Goal: Transaction & Acquisition: Purchase product/service

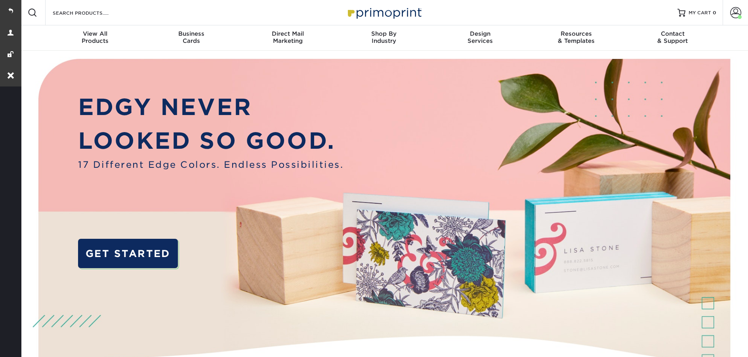
click at [182, 19] on div "Resources Menu Search Products Account Welcome, Account Dashboard Active Orders…" at bounding box center [384, 12] width 729 height 25
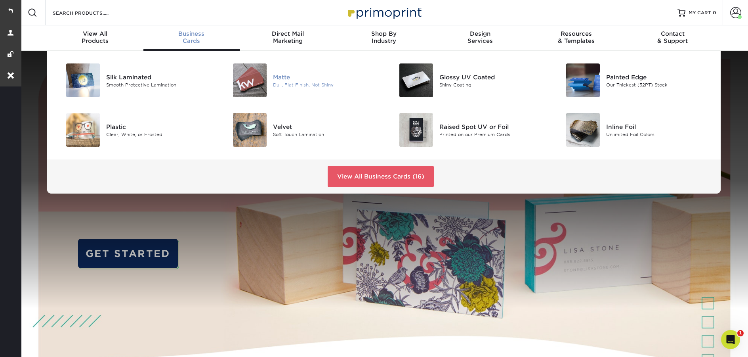
click at [277, 73] on div "Matte" at bounding box center [325, 77] width 105 height 9
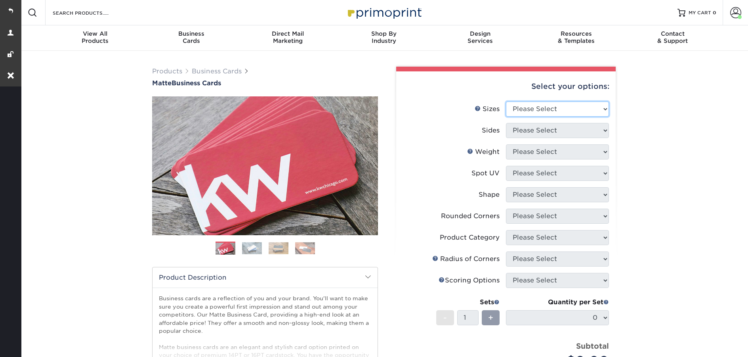
click at [532, 110] on select "Please Select 1.5" x 3.5" - Mini 1.75" x 3.5" - Mini 2" x 2" - Square 2" x 3" -…" at bounding box center [557, 108] width 103 height 15
select select "2.00x3.50"
click at [506, 101] on select "Please Select 1.5" x 3.5" - Mini 1.75" x 3.5" - Mini 2" x 2" - Square 2" x 3" -…" at bounding box center [557, 108] width 103 height 15
click at [523, 129] on select "Please Select Print Both Sides Print Front Only" at bounding box center [557, 130] width 103 height 15
select select "13abbda7-1d64-4f25-8bb2-c179b224825d"
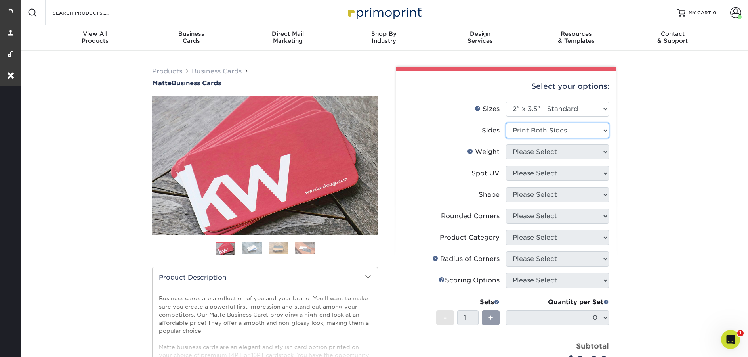
click at [506, 123] on select "Please Select Print Both Sides Print Front Only" at bounding box center [557, 130] width 103 height 15
click at [531, 154] on select "Please Select 16PT 14PT" at bounding box center [557, 151] width 103 height 15
select select "16PT"
click at [506, 144] on select "Please Select 16PT 14PT" at bounding box center [557, 151] width 103 height 15
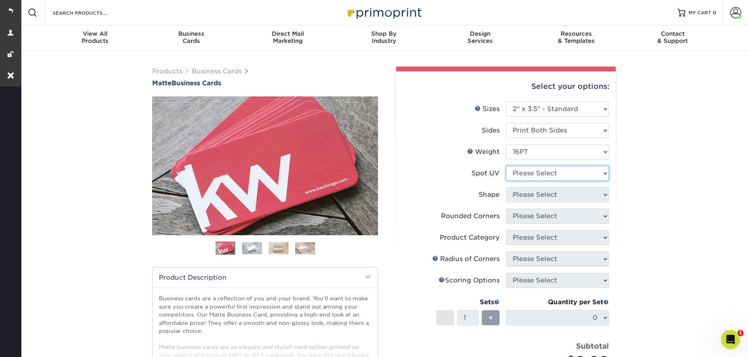
click at [557, 170] on select "Please Select No Spot UV Front and Back (Both Sides) Front Only Back Only" at bounding box center [557, 173] width 103 height 15
select select "1"
click at [506, 166] on select "Please Select No Spot UV Front and Back (Both Sides) Front Only Back Only" at bounding box center [557, 173] width 103 height 15
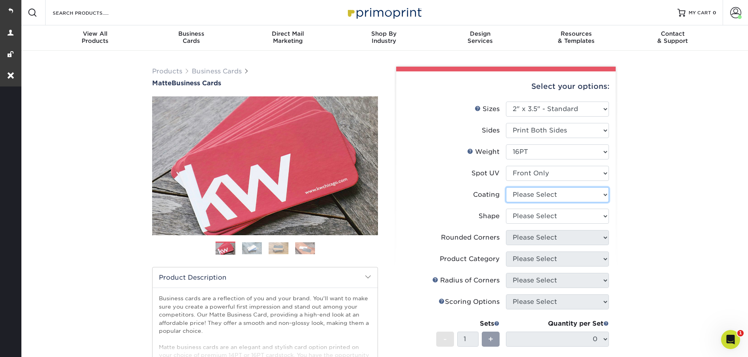
click at [545, 196] on select at bounding box center [557, 194] width 103 height 15
select select "121bb7b5-3b4d-429f-bd8d-bbf80e953313"
click at [506, 187] on select at bounding box center [557, 194] width 103 height 15
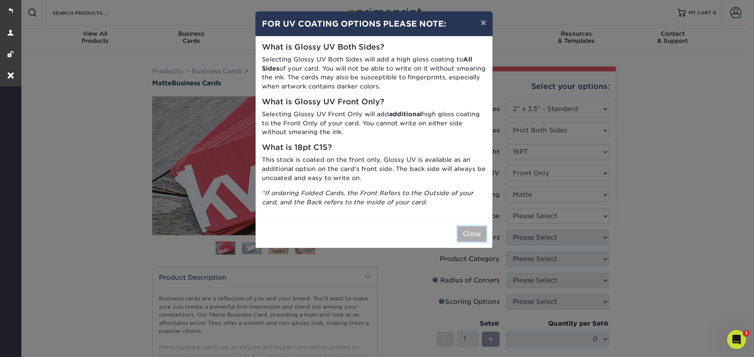
click at [477, 232] on button "Close" at bounding box center [472, 233] width 29 height 15
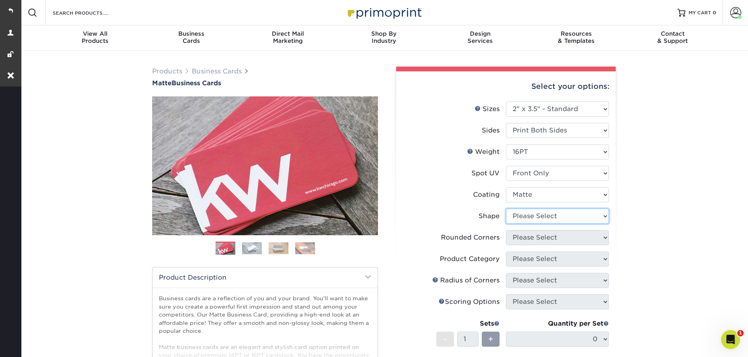
click at [546, 216] on select "Please Select Standard" at bounding box center [557, 215] width 103 height 15
select select "standard"
click at [506, 208] on select "Please Select Standard" at bounding box center [557, 215] width 103 height 15
click at [550, 236] on select "Please Select Yes - Round 2 Corners Yes - Round 4 Corners No" at bounding box center [557, 237] width 103 height 15
select select "0"
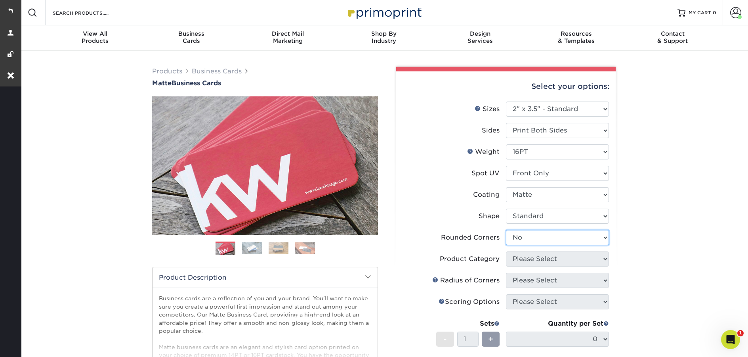
click at [506, 230] on select "Please Select Yes - Round 2 Corners Yes - Round 4 Corners No" at bounding box center [557, 237] width 103 height 15
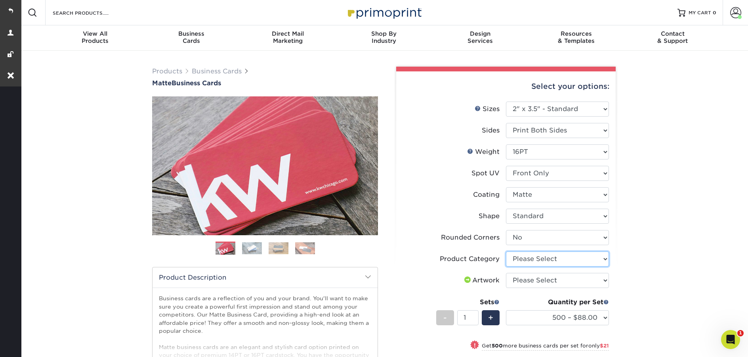
click at [557, 260] on select "Please Select Business Cards" at bounding box center [557, 258] width 103 height 15
select select "3b5148f1-0588-4f88-a218-97bcfdce65c1"
click at [506, 251] on select "Please Select Business Cards" at bounding box center [557, 258] width 103 height 15
click at [545, 279] on select "Please Select I will upload files I need a design - $100" at bounding box center [557, 280] width 103 height 15
select select "upload"
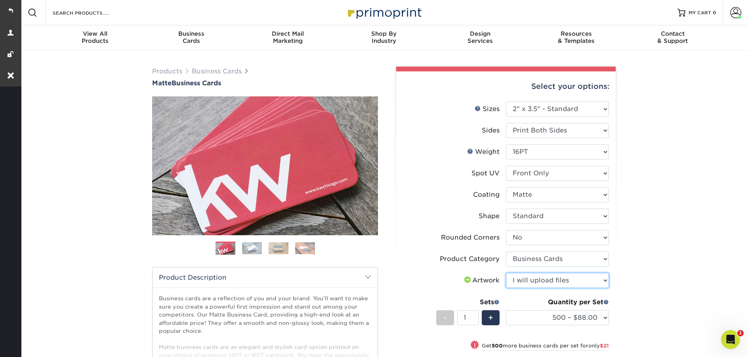
click at [506, 273] on select "Please Select I will upload files I need a design - $100" at bounding box center [557, 280] width 103 height 15
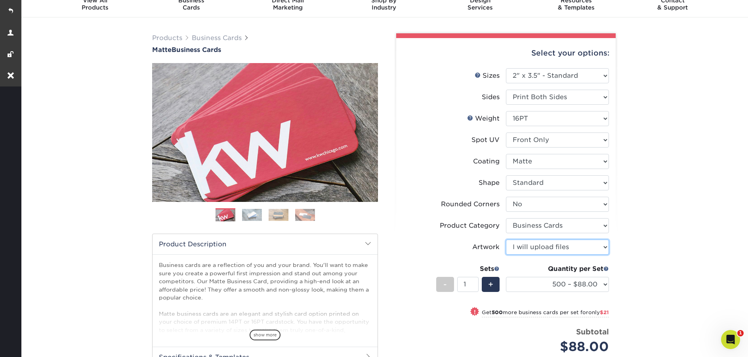
scroll to position [42, 0]
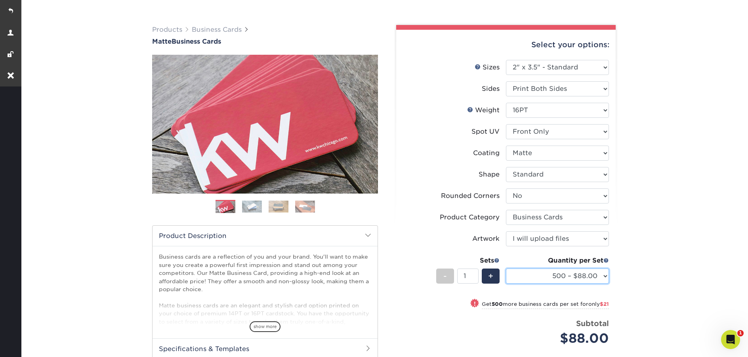
click at [604, 278] on select "500 – $88.00 1000 – $109.00 2500 – $205.00 5000 – $279.00 10000 – $612.00 15000…" at bounding box center [557, 275] width 103 height 15
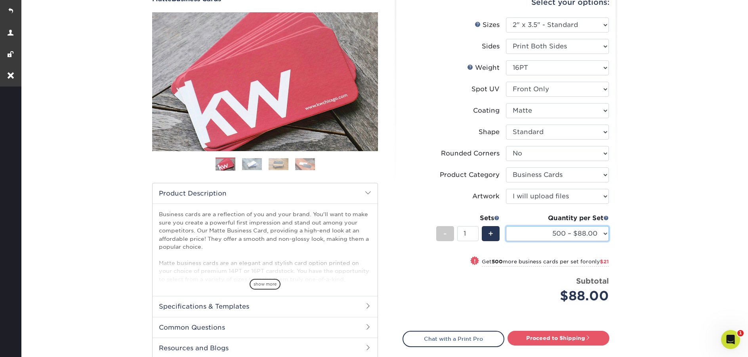
scroll to position [85, 0]
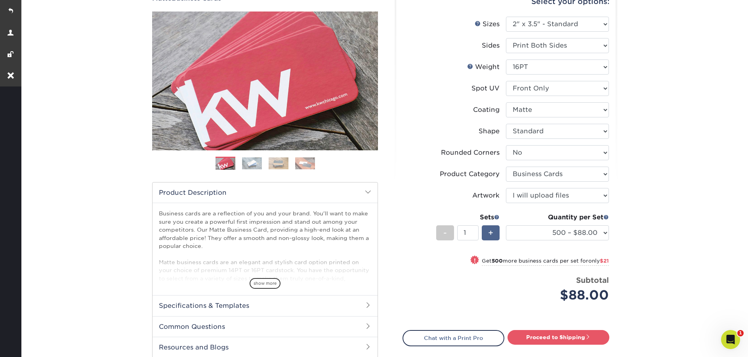
click at [495, 235] on div "+" at bounding box center [491, 232] width 18 height 15
type input "2"
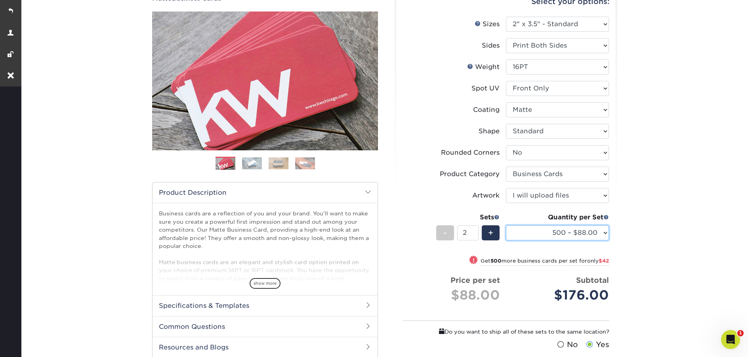
click at [579, 235] on select "500 – $88.00 1000 – $109.00 2500 – $205.00 5000 – $279.00 10000 – $612.00 15000…" at bounding box center [557, 232] width 103 height 15
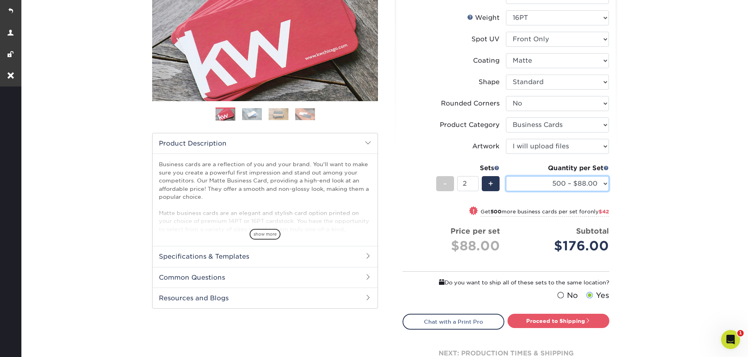
scroll to position [136, 0]
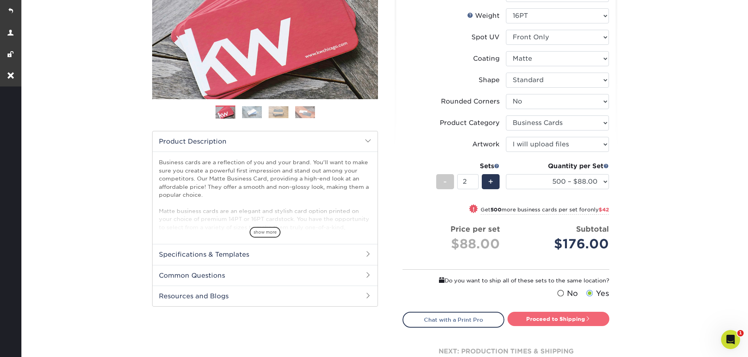
click at [565, 318] on link "Proceed to Shipping" at bounding box center [559, 319] width 102 height 14
type input "Set 1"
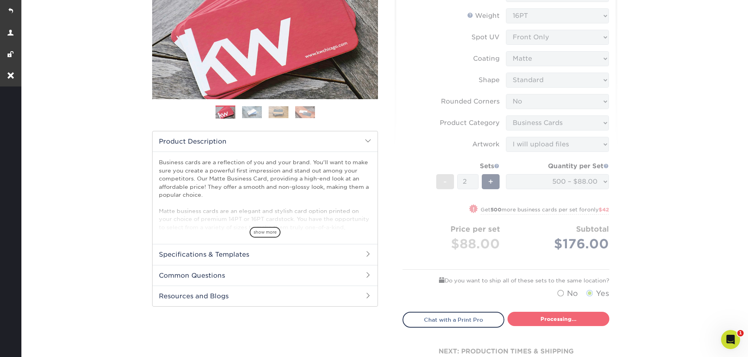
select select "4dc6cca5-ac1c-4fbc-b82e-08d4f0b15061"
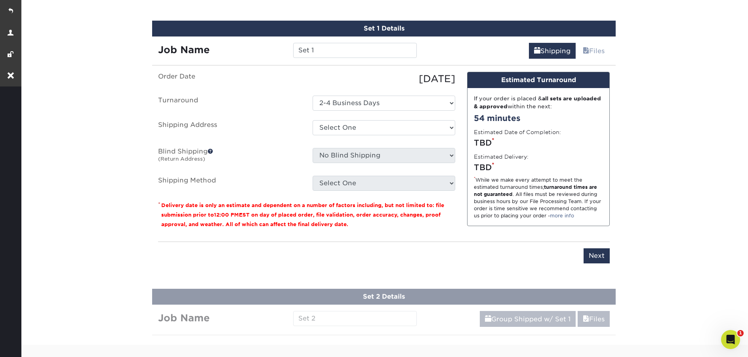
scroll to position [469, 0]
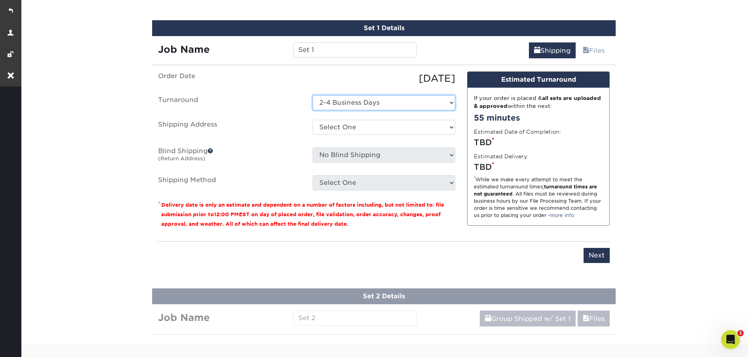
click at [358, 102] on select "Select One 2-4 Business Days" at bounding box center [384, 102] width 143 height 15
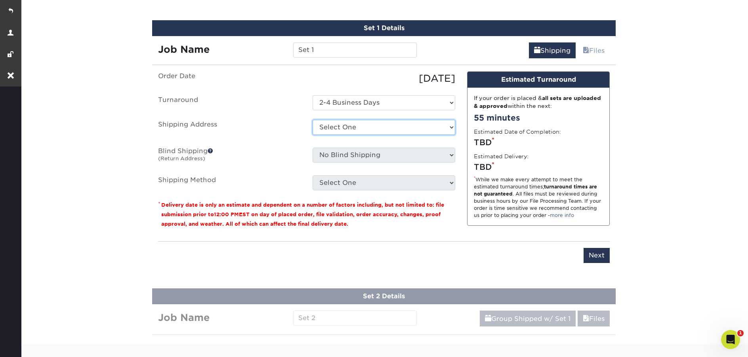
click at [356, 128] on select "Select One 2025 YT Business Cards + Add New Address" at bounding box center [384, 127] width 143 height 15
select select "285242"
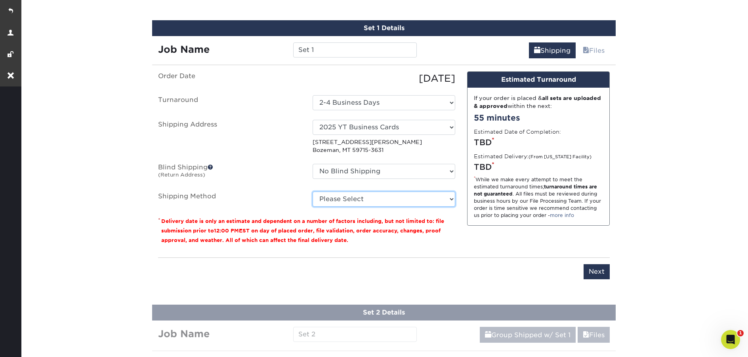
click at [372, 198] on select "Please Select Ground Shipping (+$17.92) 3 Day Shipping Service (+$18.92) 2 Day …" at bounding box center [384, 198] width 143 height 15
select select "03"
click at [313, 191] on select "Please Select Ground Shipping (+$17.92) 3 Day Shipping Service (+$18.92) 2 Day …" at bounding box center [384, 198] width 143 height 15
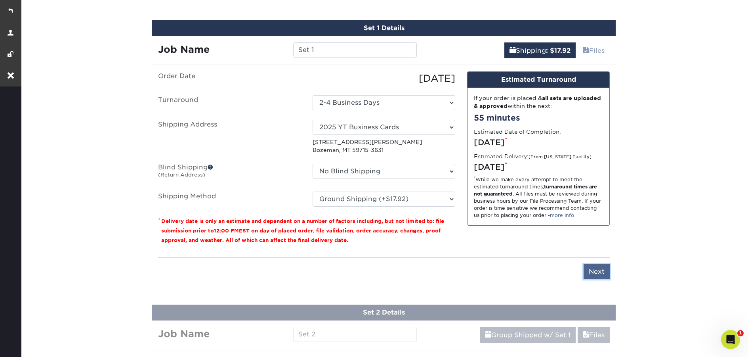
click at [594, 268] on input "Next" at bounding box center [597, 271] width 26 height 15
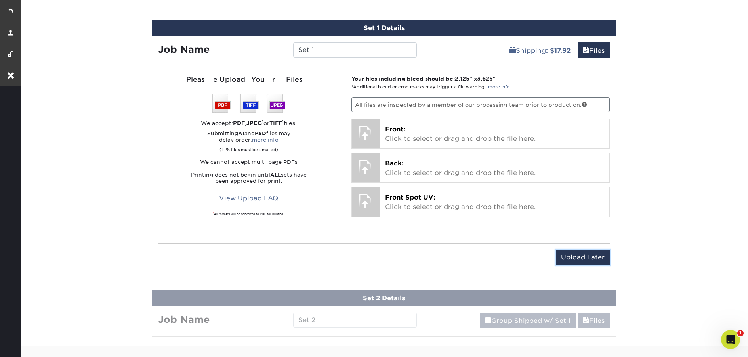
click at [593, 259] on input "Upload Later" at bounding box center [583, 257] width 54 height 15
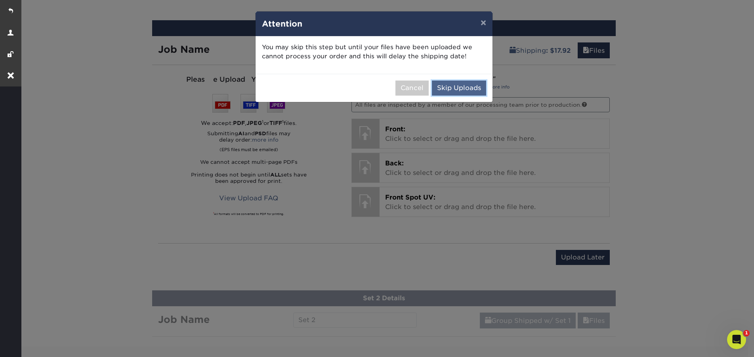
click at [465, 82] on button "Skip Uploads" at bounding box center [459, 87] width 54 height 15
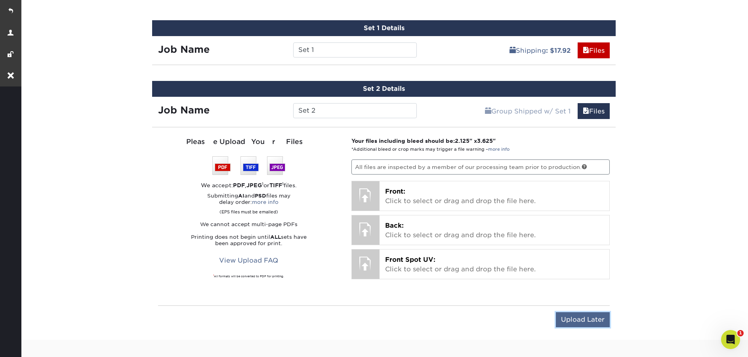
click at [595, 323] on input "Upload Later" at bounding box center [583, 319] width 54 height 15
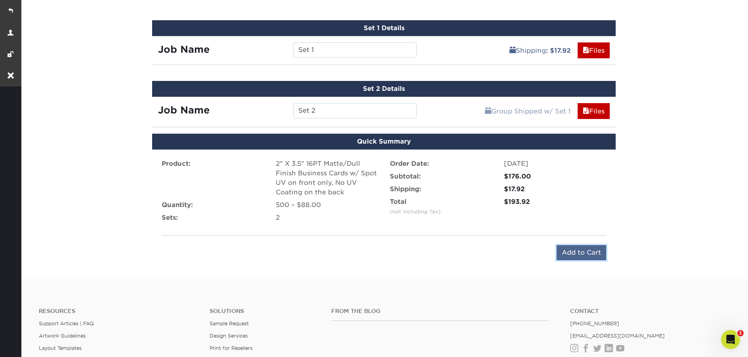
click at [578, 252] on input "Add to Cart" at bounding box center [582, 252] width 50 height 15
